Goal: Task Accomplishment & Management: Manage account settings

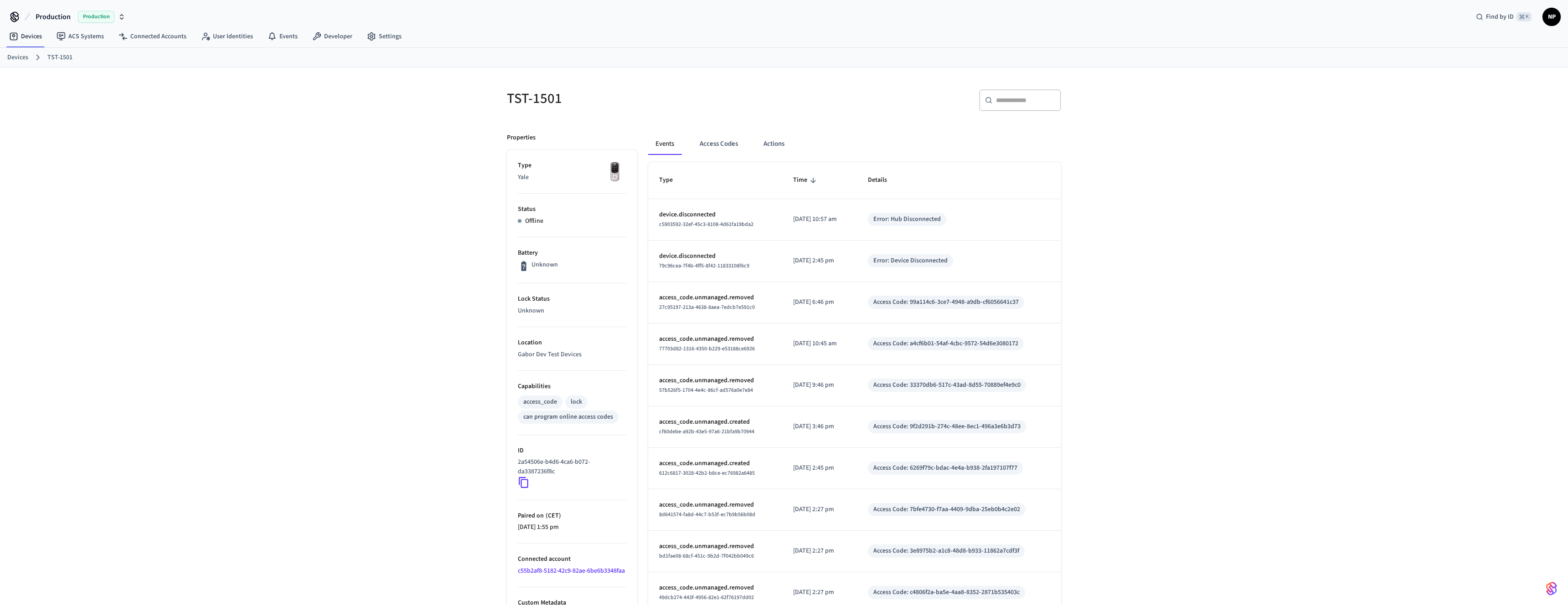
click at [93, 16] on span "Production" at bounding box center [96, 17] width 37 height 12
click at [156, 175] on div "TST-1501 ​ ​ Properties Type Yale Status Offline Battery Unknown Lock Status Un…" at bounding box center [784, 371] width 1568 height 607
click at [17, 56] on link "Devices" at bounding box center [18, 57] width 21 height 9
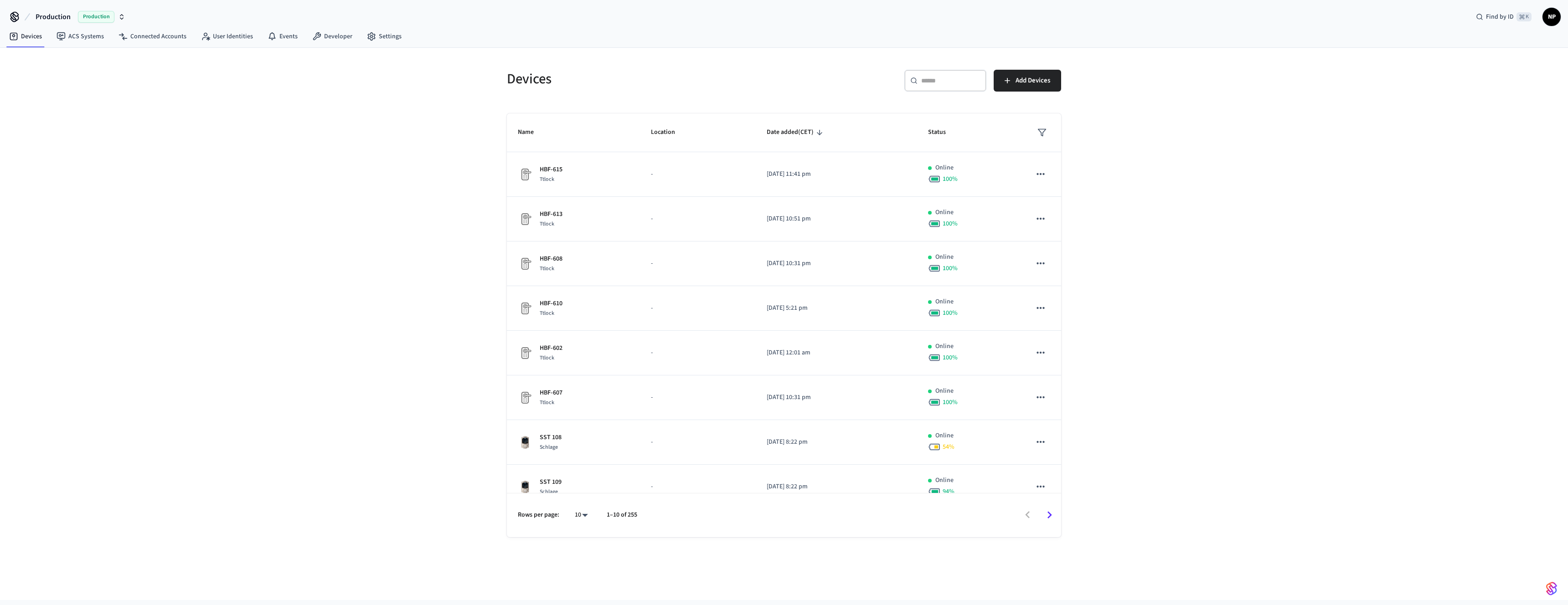
click at [968, 86] on div "​ ​" at bounding box center [945, 80] width 82 height 22
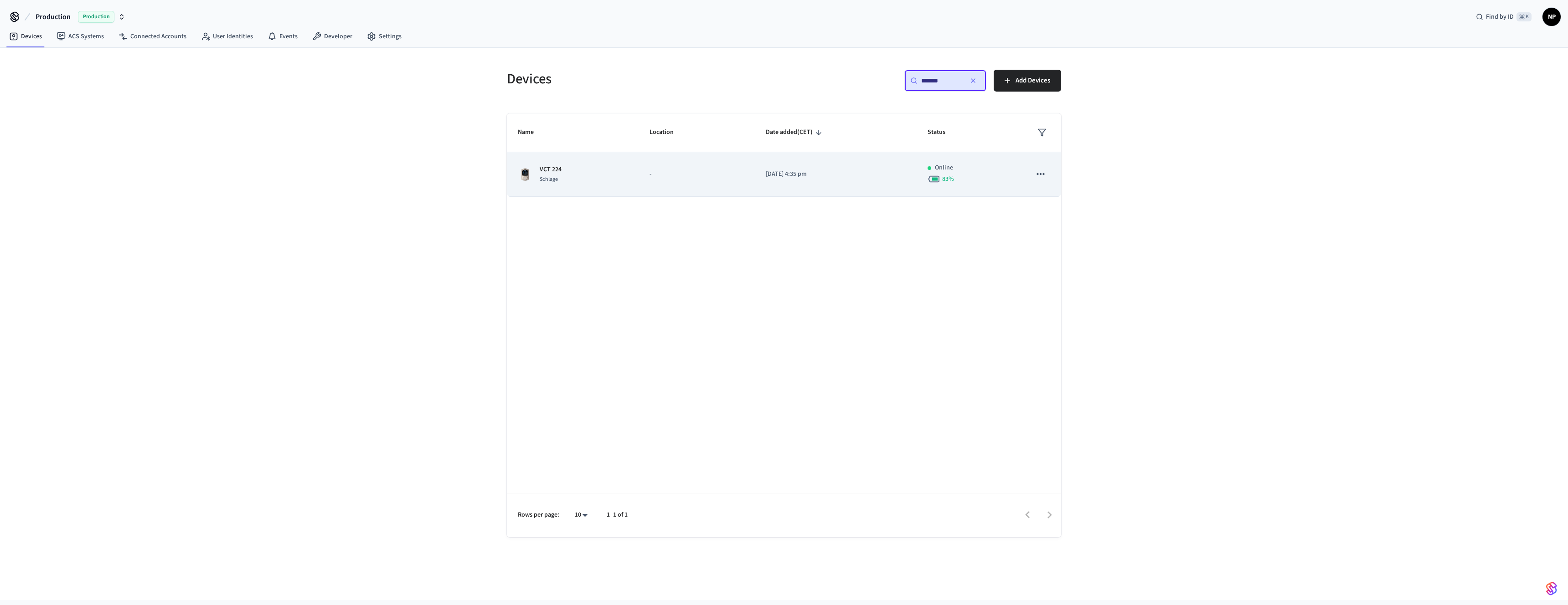
type input "*******"
click at [541, 168] on p "VCT 224" at bounding box center [550, 170] width 22 height 9
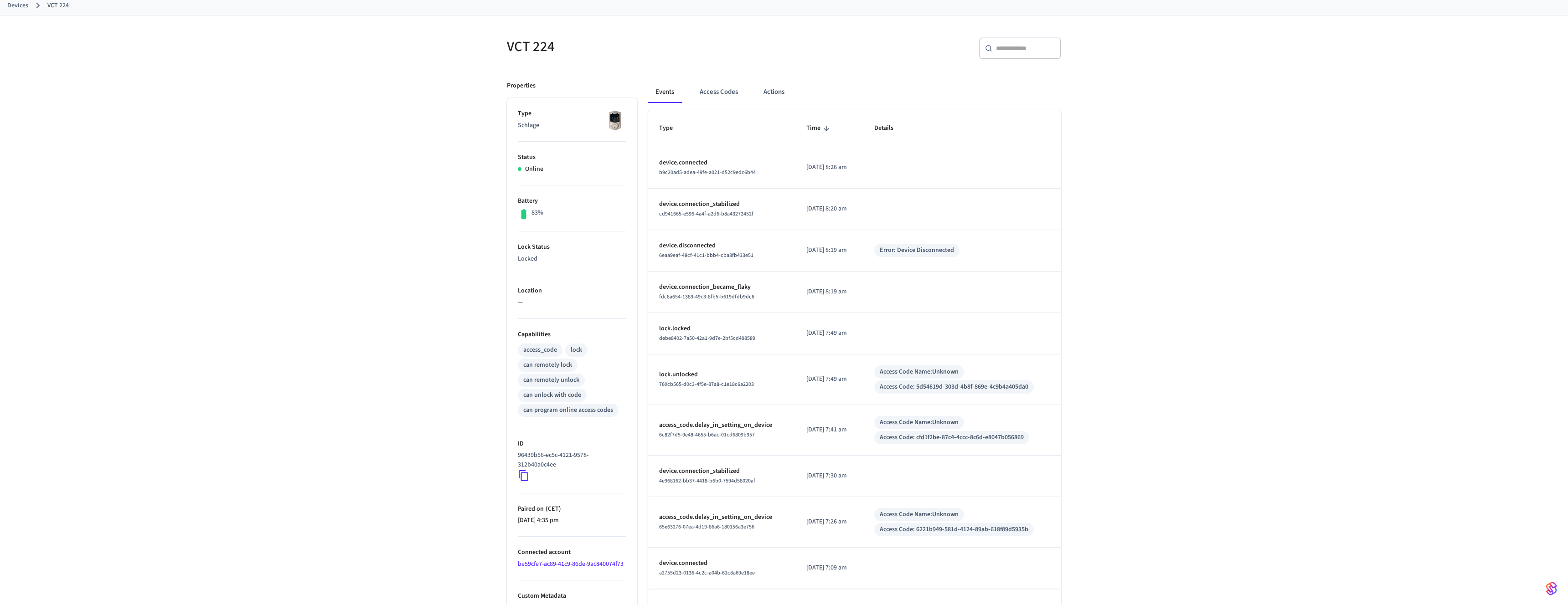
scroll to position [53, 0]
click at [714, 87] on button "Access Codes" at bounding box center [719, 90] width 53 height 22
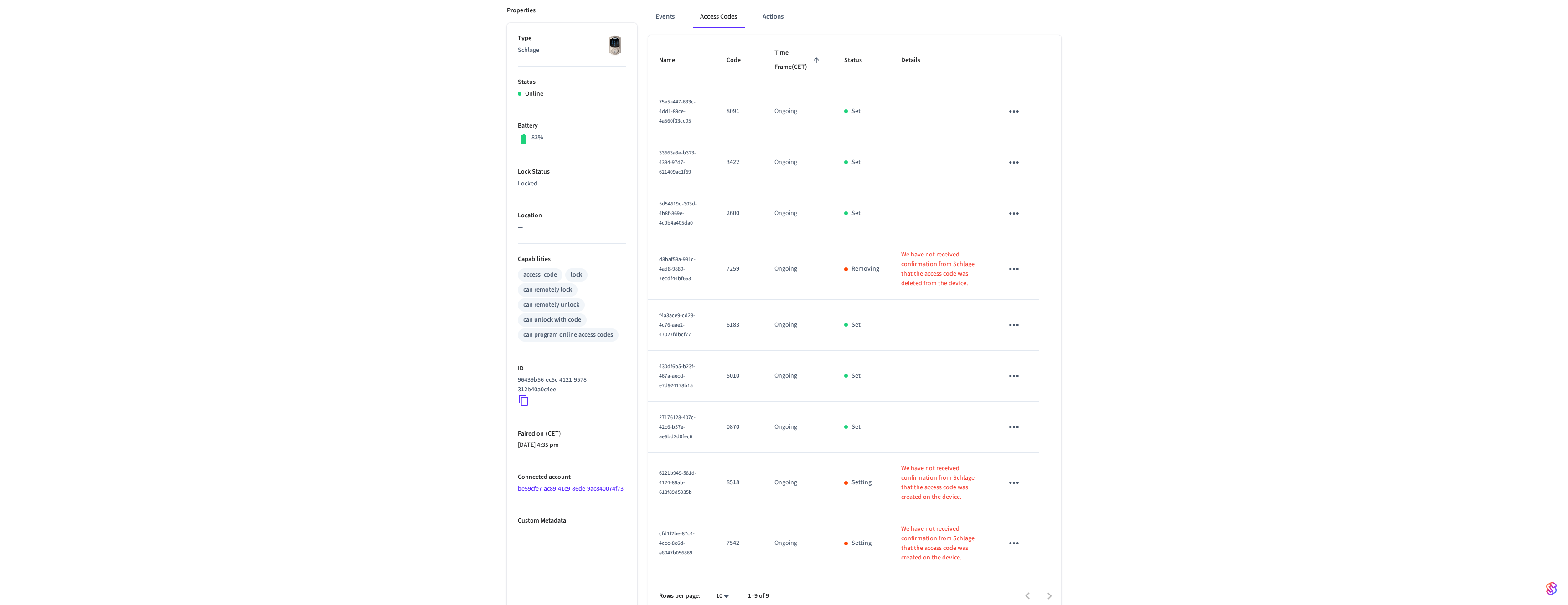
scroll to position [141, 0]
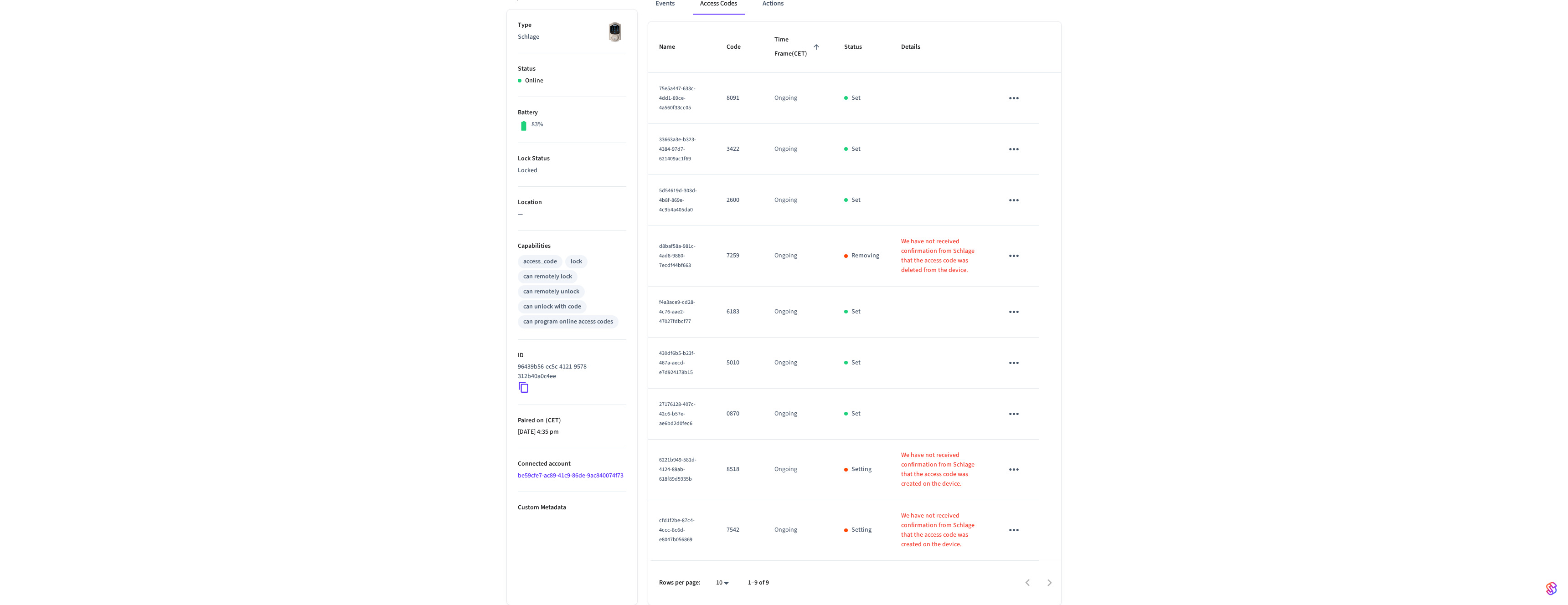
click at [1010, 527] on icon "sticky table" at bounding box center [1013, 530] width 14 height 14
click at [1118, 495] on div at bounding box center [784, 302] width 1568 height 605
click at [1018, 527] on icon "sticky table" at bounding box center [1013, 530] width 14 height 14
click at [1132, 532] on div at bounding box center [784, 302] width 1568 height 605
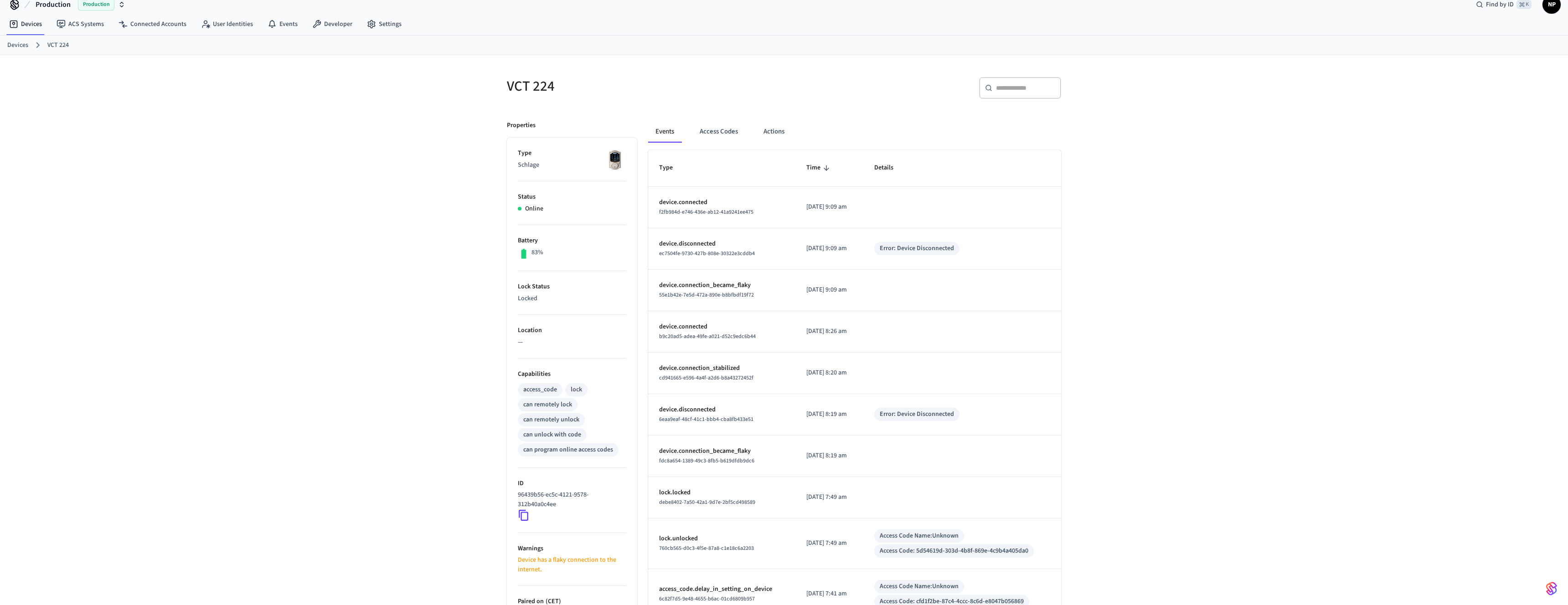
scroll to position [114, 0]
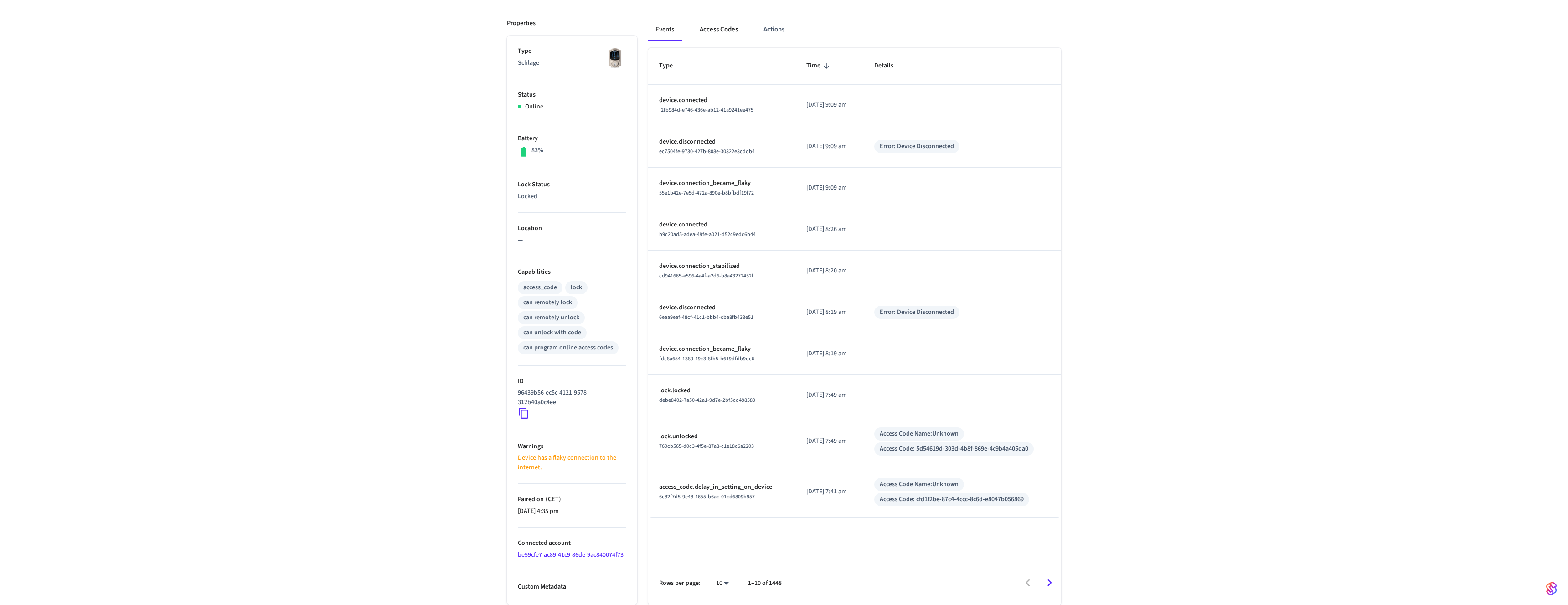
click at [709, 27] on button "Access Codes" at bounding box center [719, 29] width 53 height 22
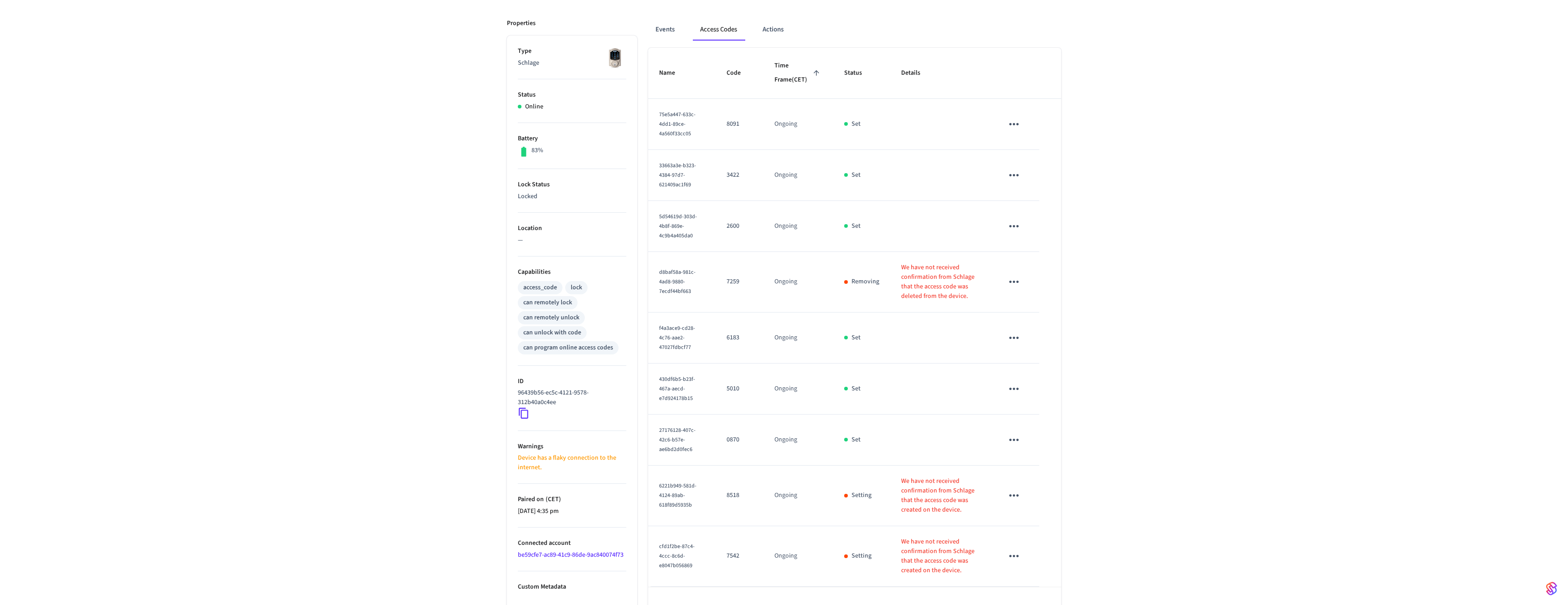
scroll to position [141, 0]
